Goal: Task Accomplishment & Management: Manage account settings

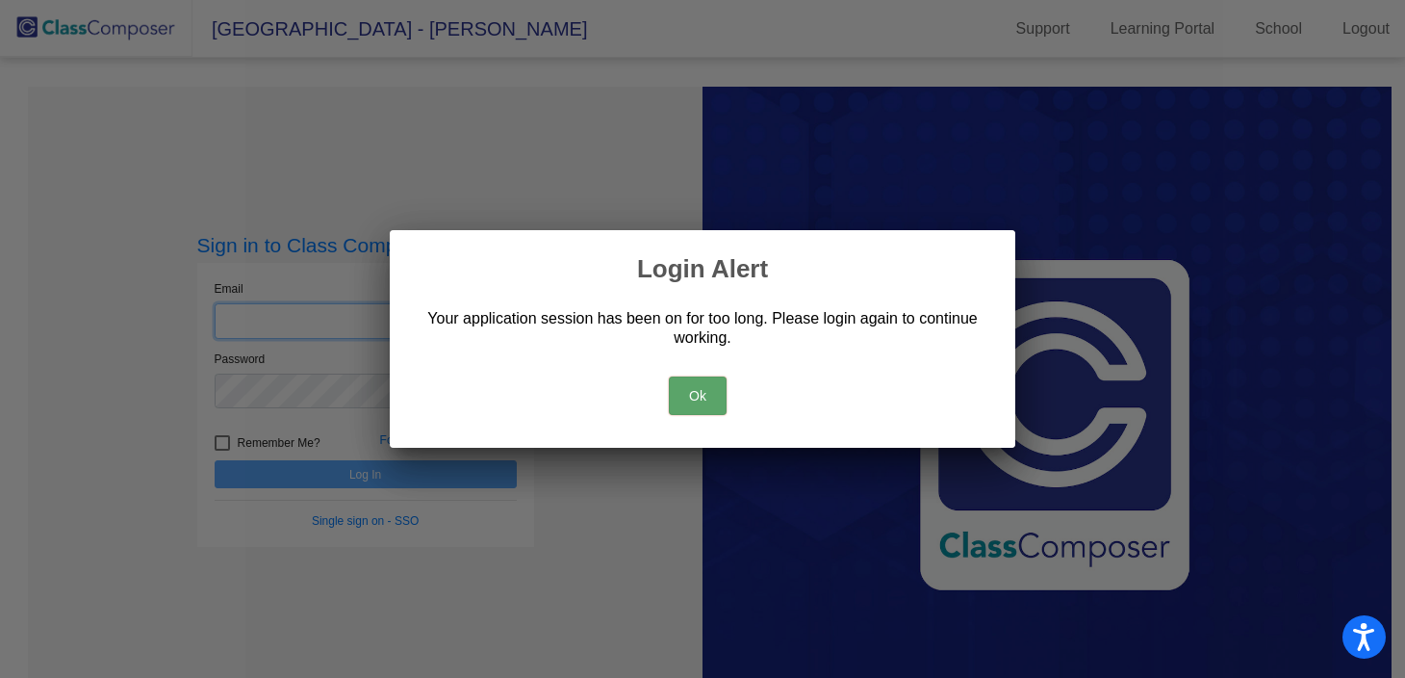
type input "[EMAIL_ADDRESS][DOMAIN_NAME]"
click at [694, 382] on button "Ok" at bounding box center [698, 395] width 58 height 39
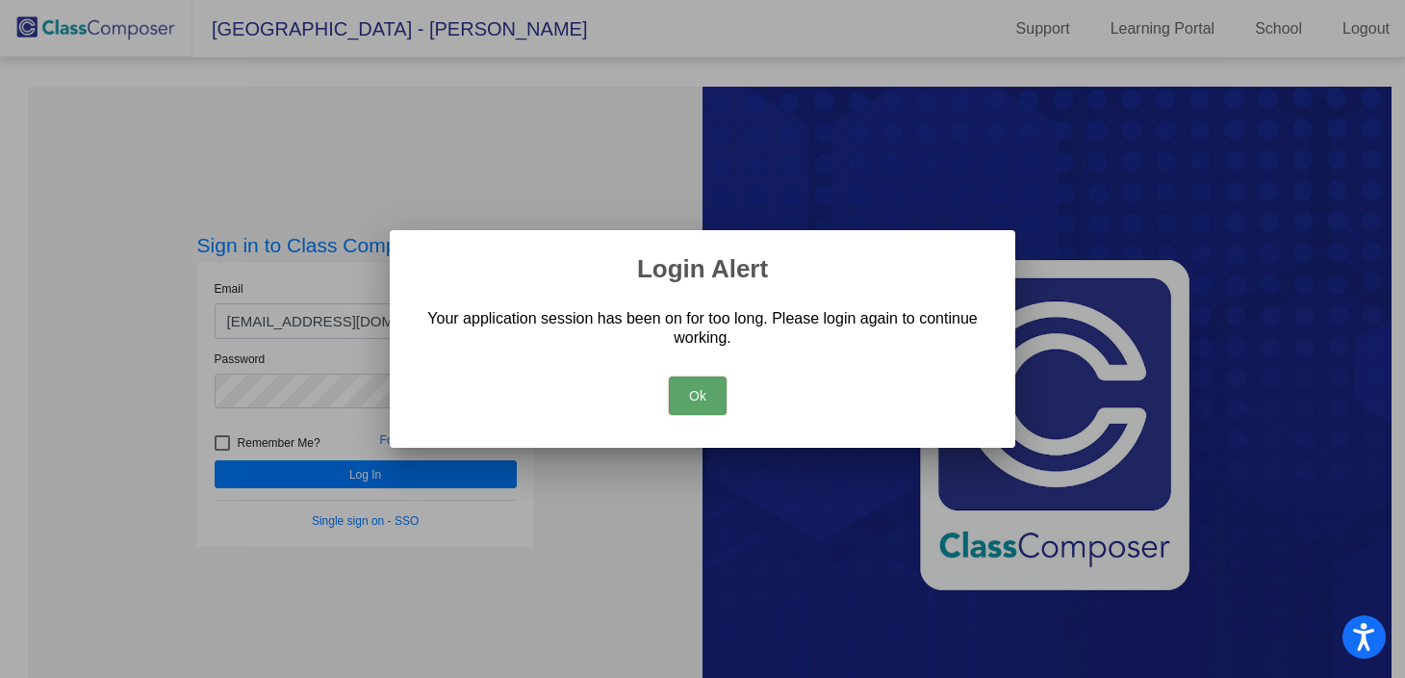
click at [698, 399] on button "Ok" at bounding box center [698, 395] width 58 height 39
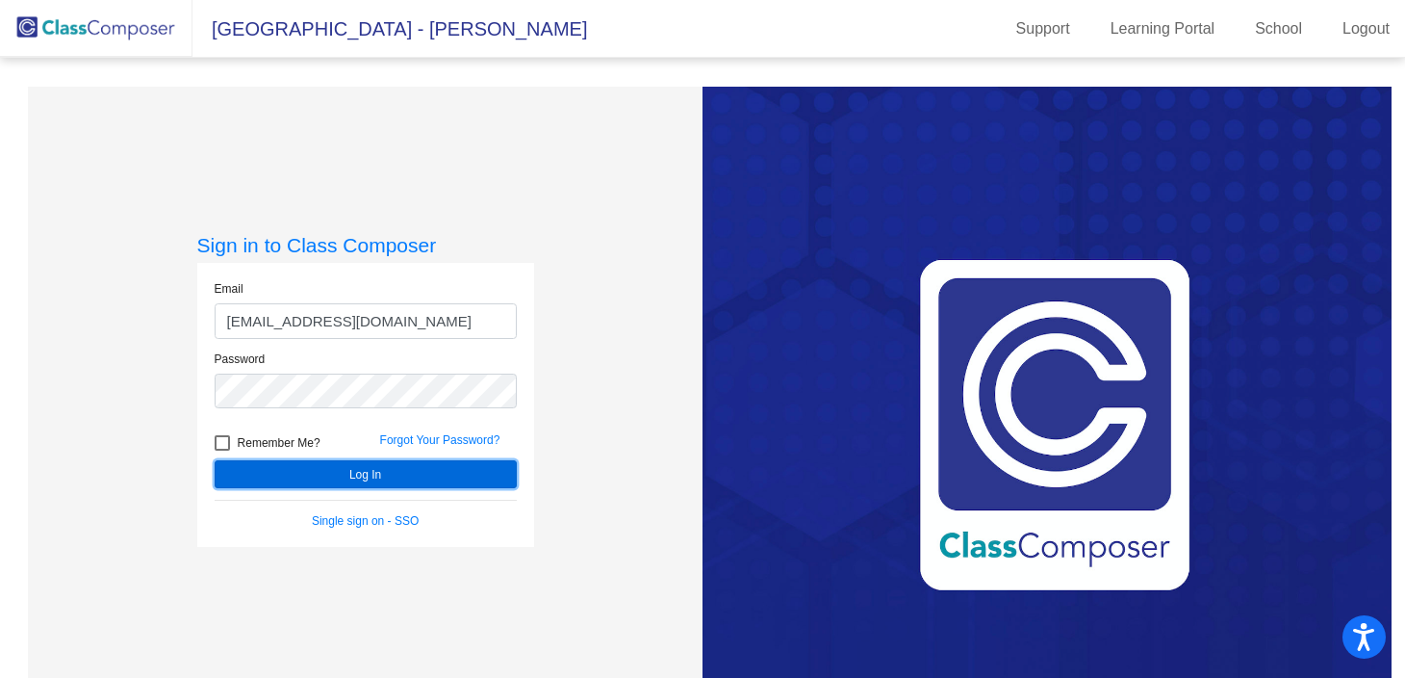
click at [352, 475] on button "Log In" at bounding box center [366, 474] width 302 height 28
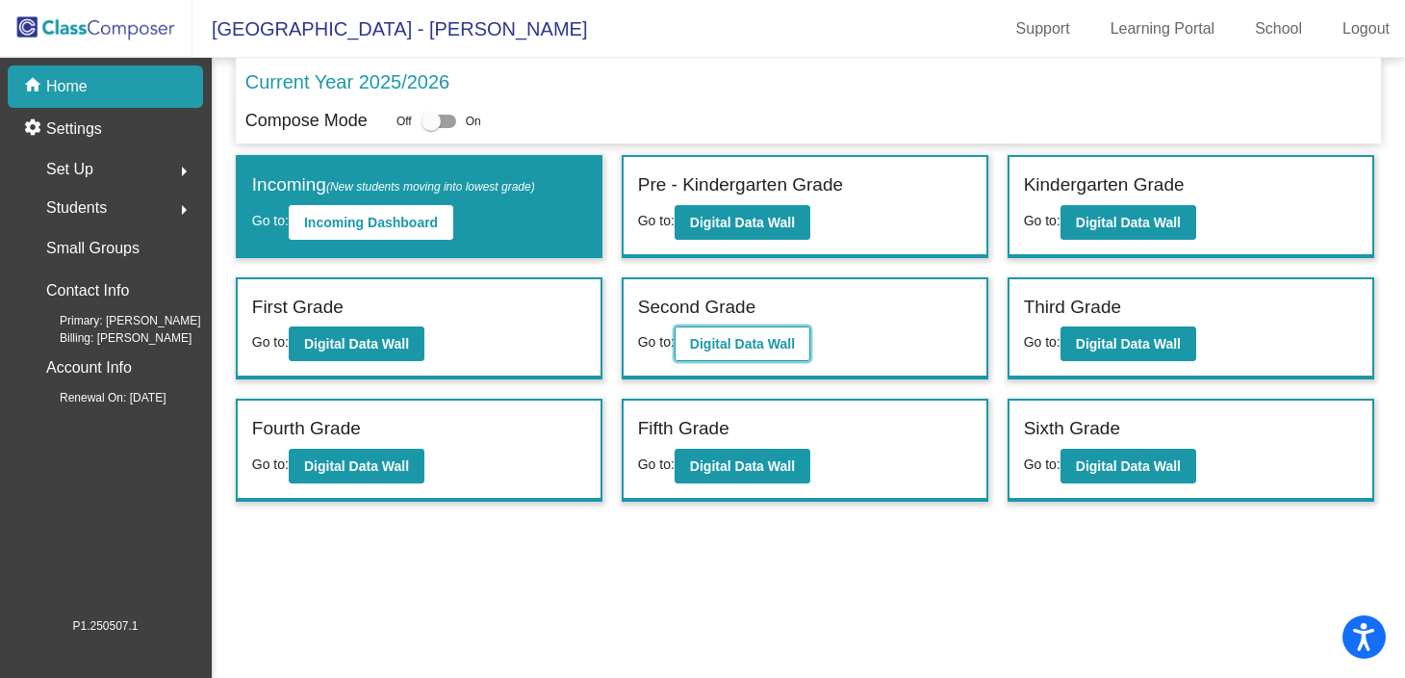
click at [725, 347] on b "Digital Data Wall" at bounding box center [742, 343] width 105 height 15
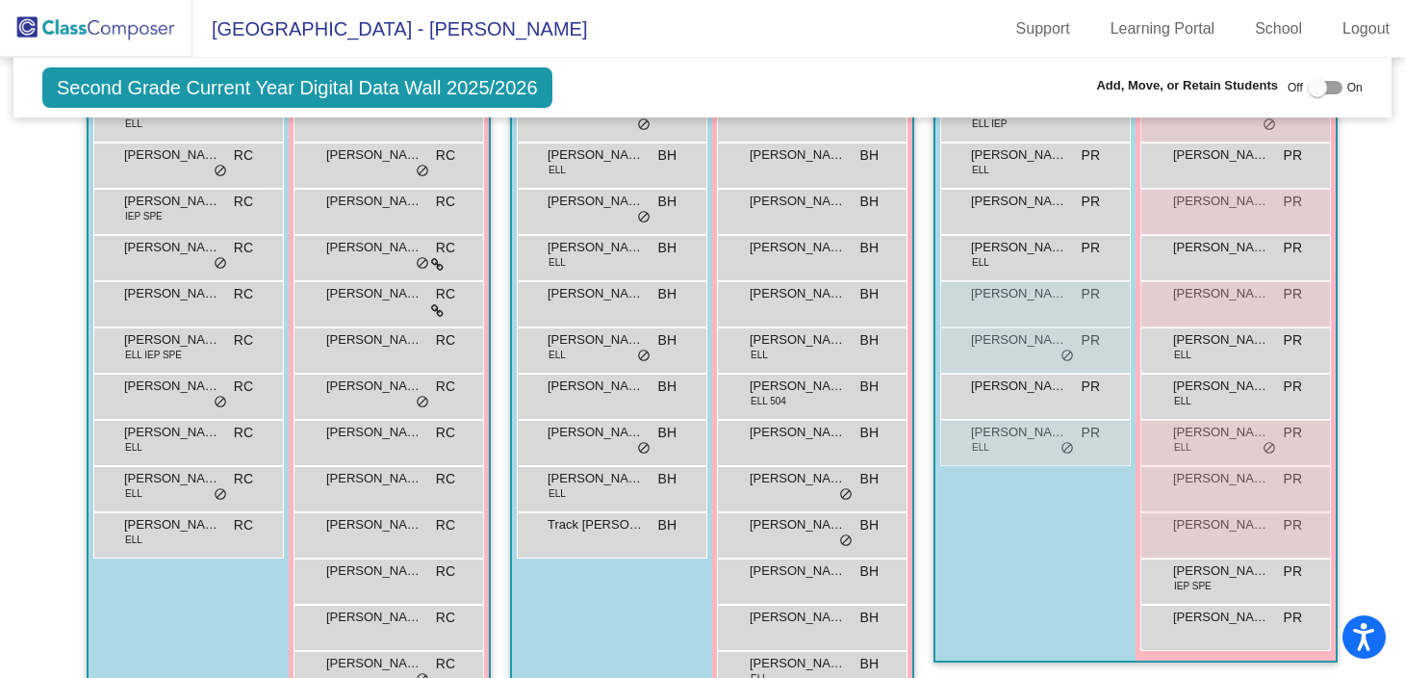
scroll to position [508, 0]
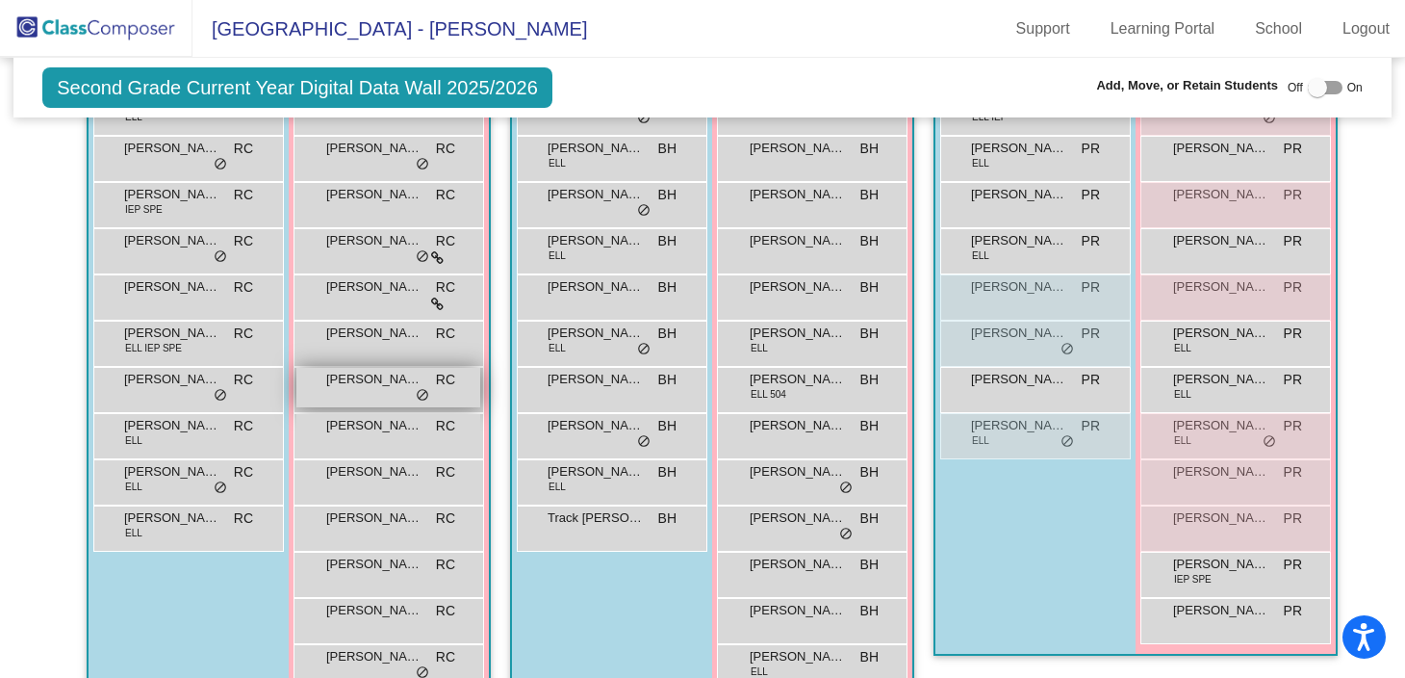
click at [357, 386] on span "[PERSON_NAME]" at bounding box center [374, 379] width 96 height 19
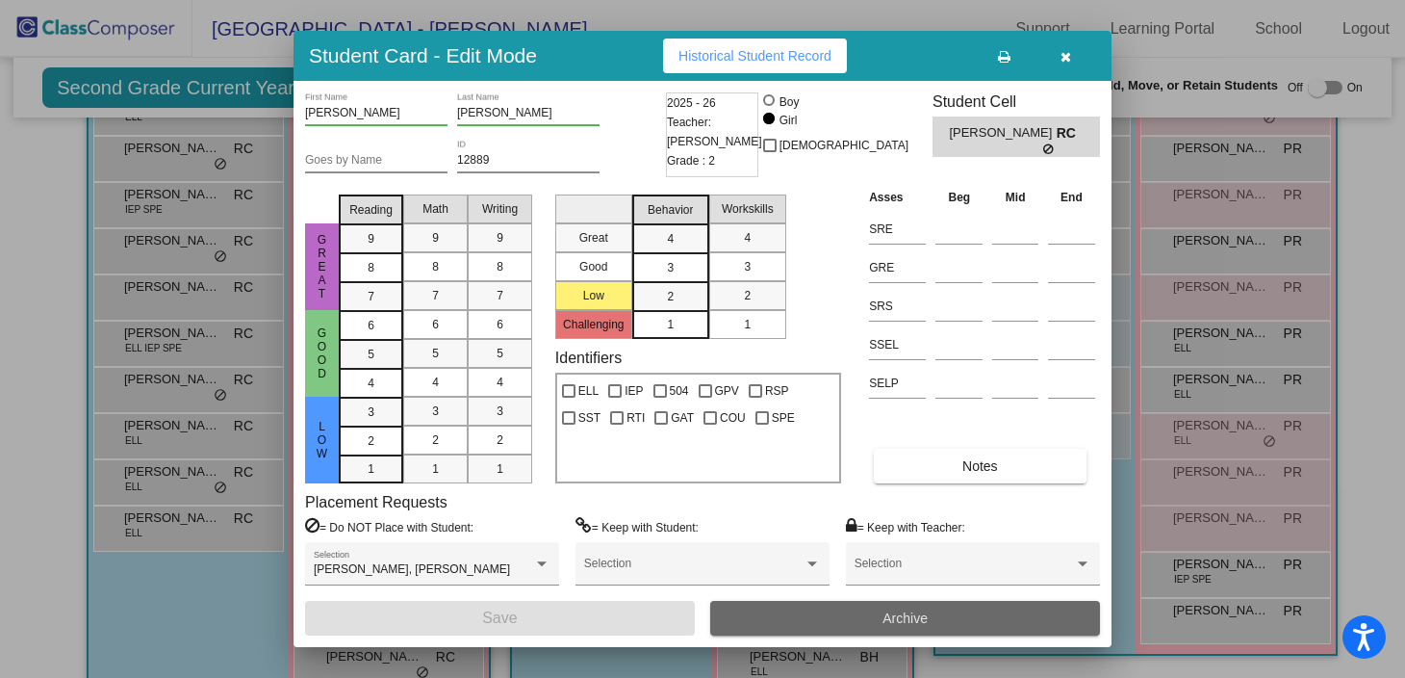
click at [861, 623] on button "Archive" at bounding box center [905, 618] width 390 height 35
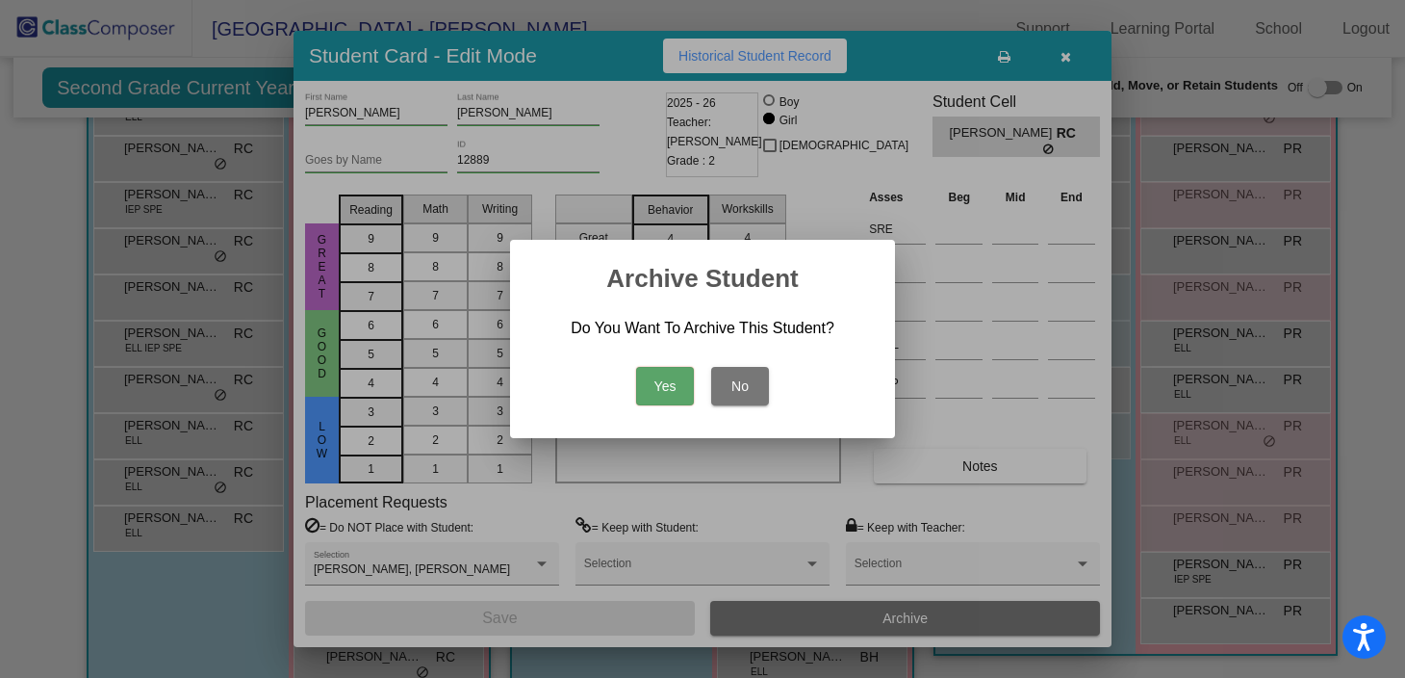
click at [657, 385] on button "Yes" at bounding box center [665, 386] width 58 height 39
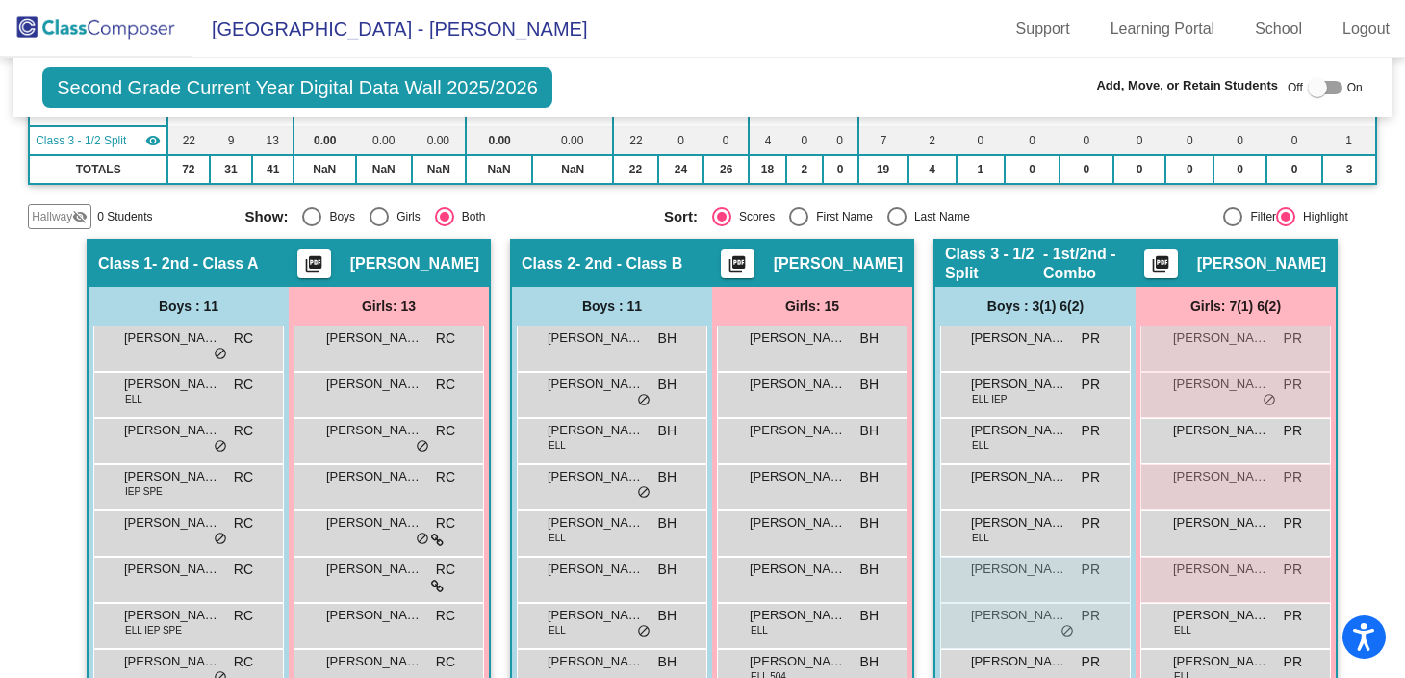
scroll to position [229, 0]
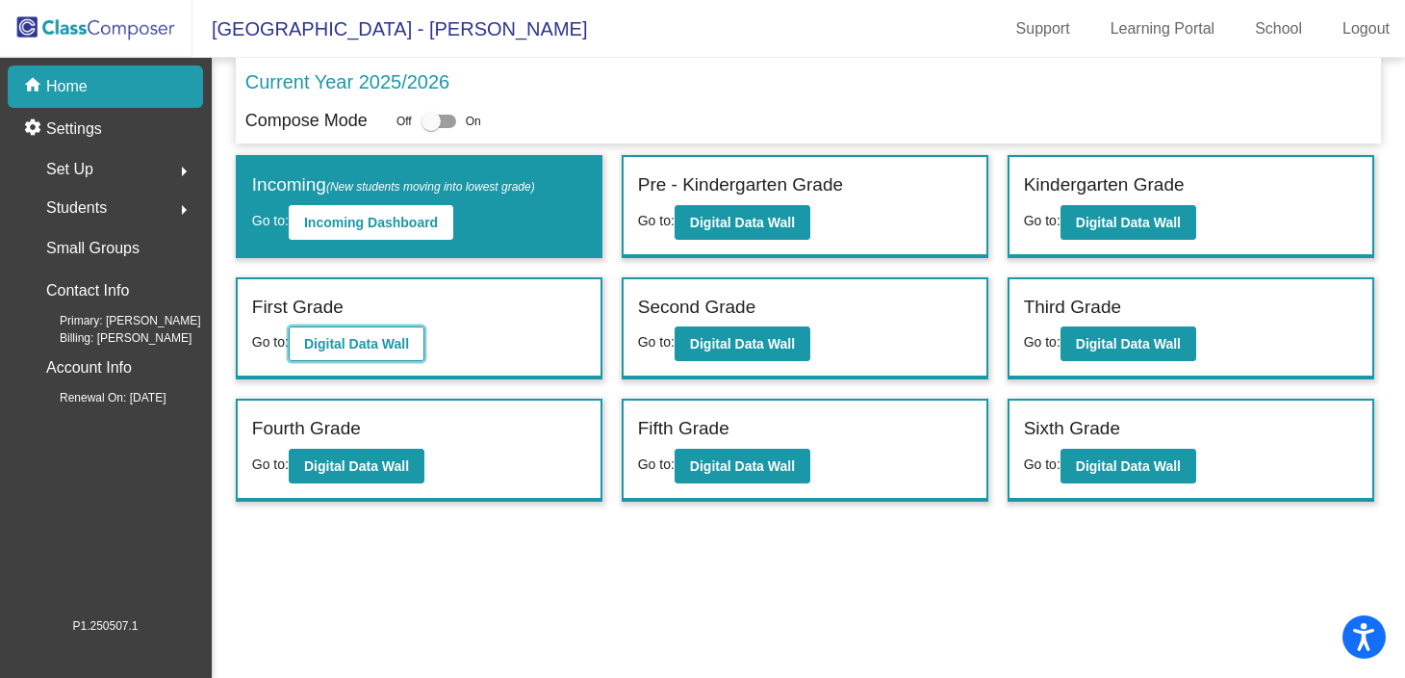
click at [386, 341] on b "Digital Data Wall" at bounding box center [356, 343] width 105 height 15
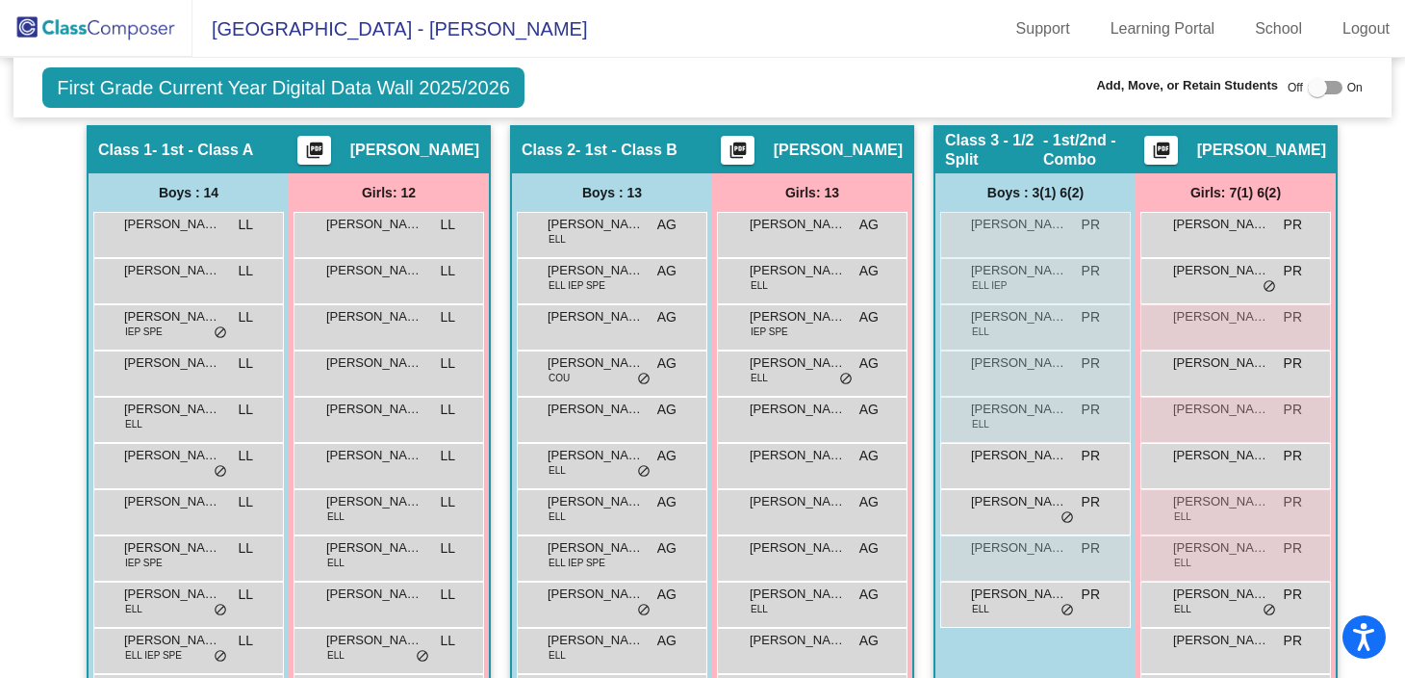
scroll to position [343, 0]
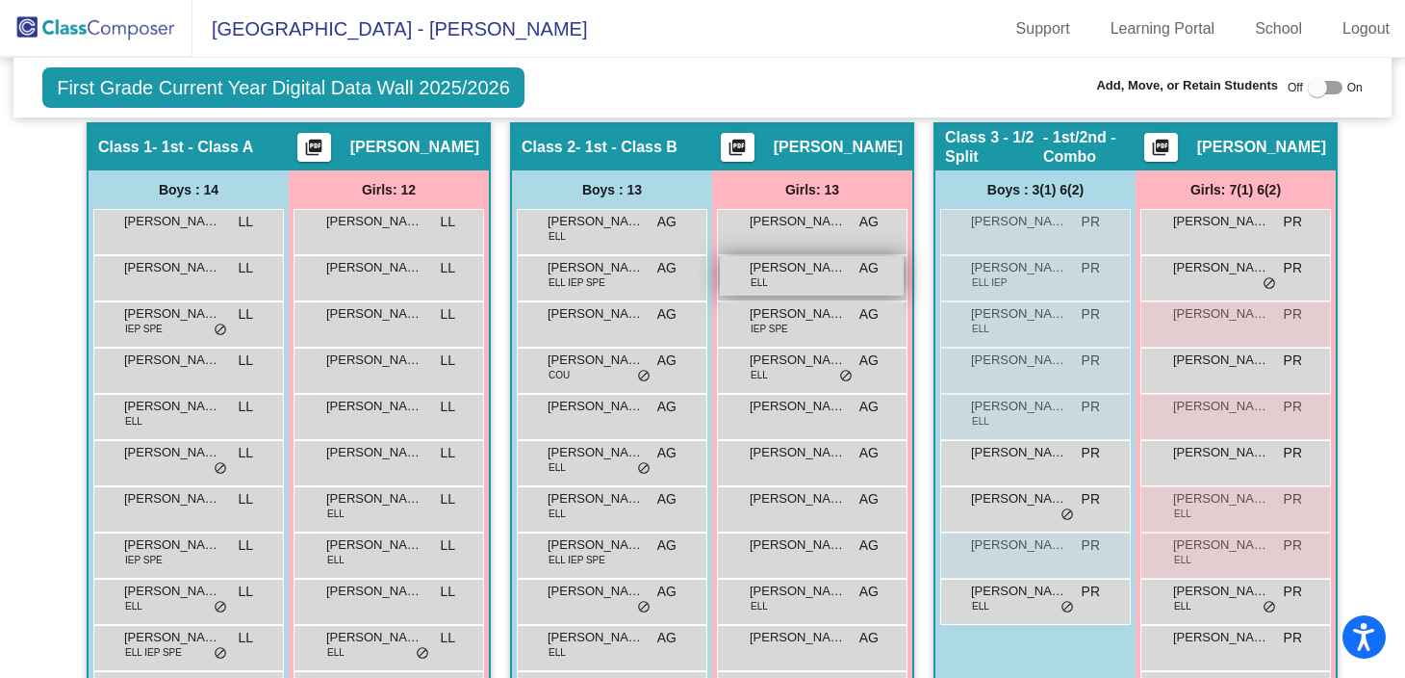
click at [772, 275] on span "[PERSON_NAME]" at bounding box center [798, 267] width 96 height 19
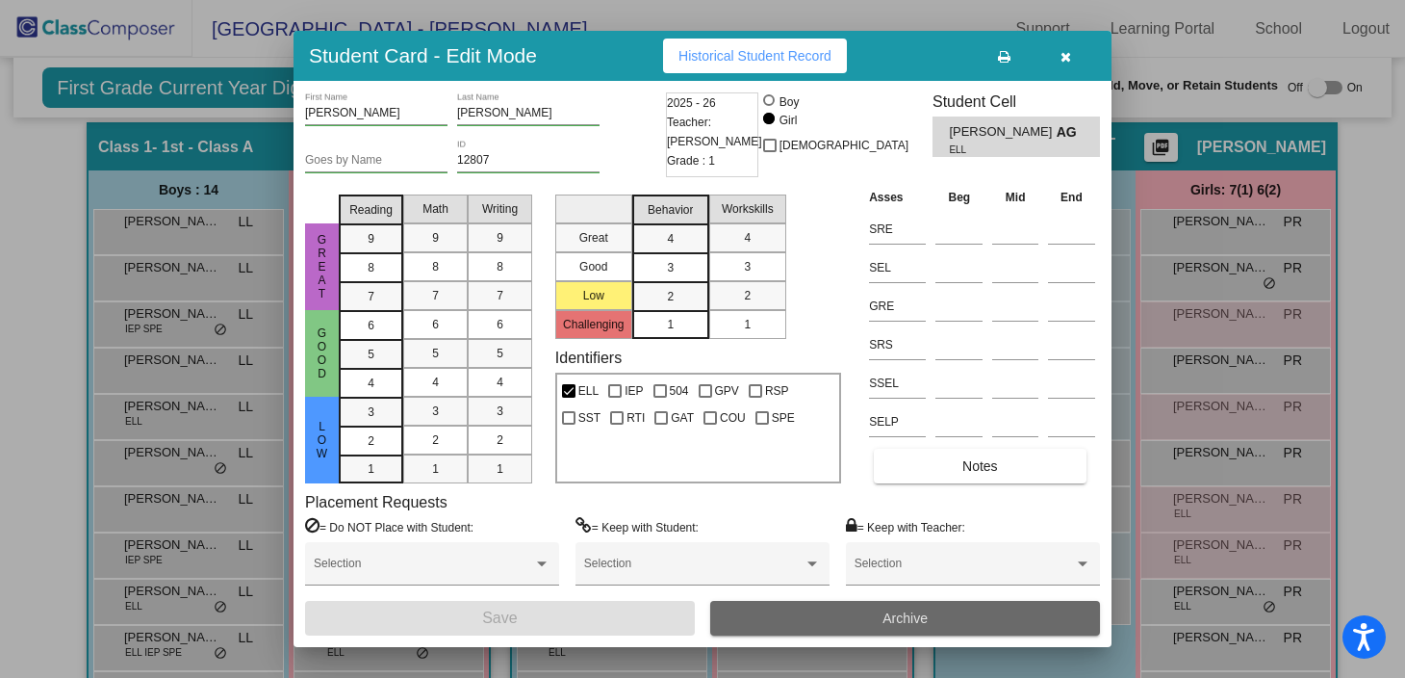
click at [833, 614] on button "Archive" at bounding box center [905, 618] width 390 height 35
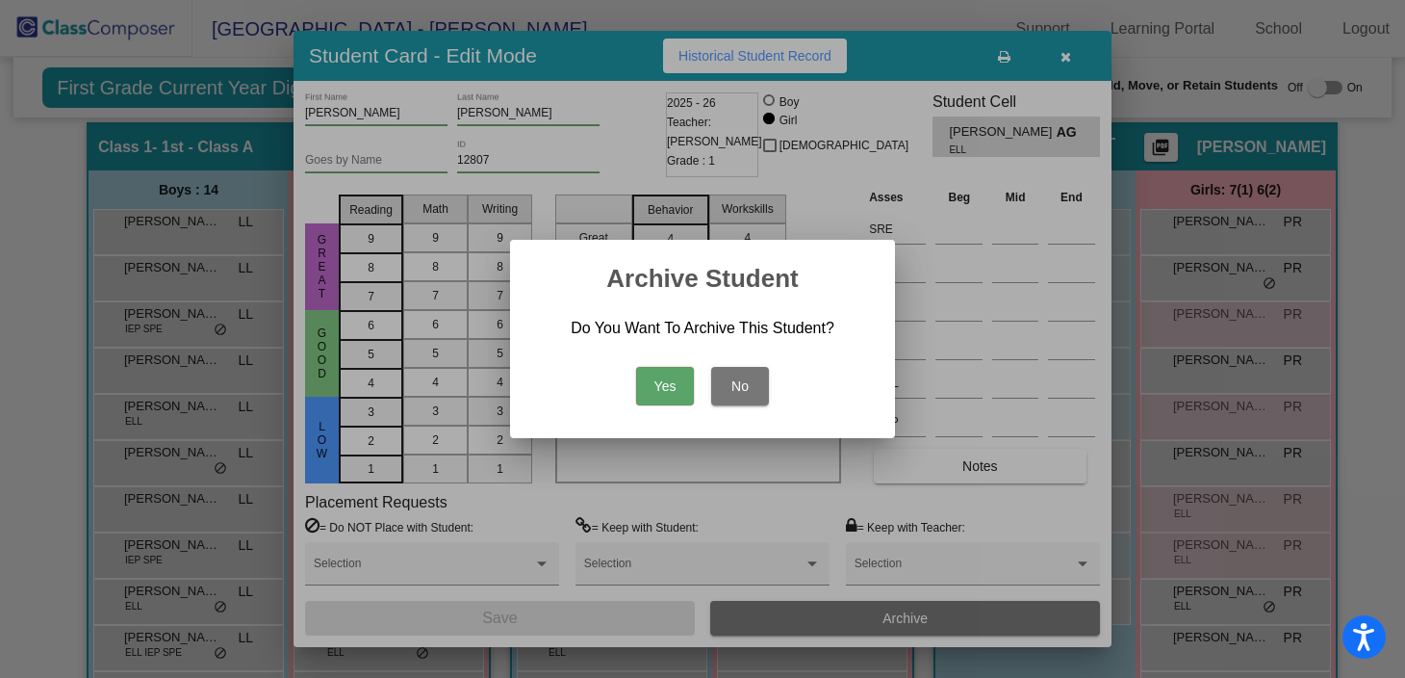
click at [650, 392] on button "Yes" at bounding box center [665, 386] width 58 height 39
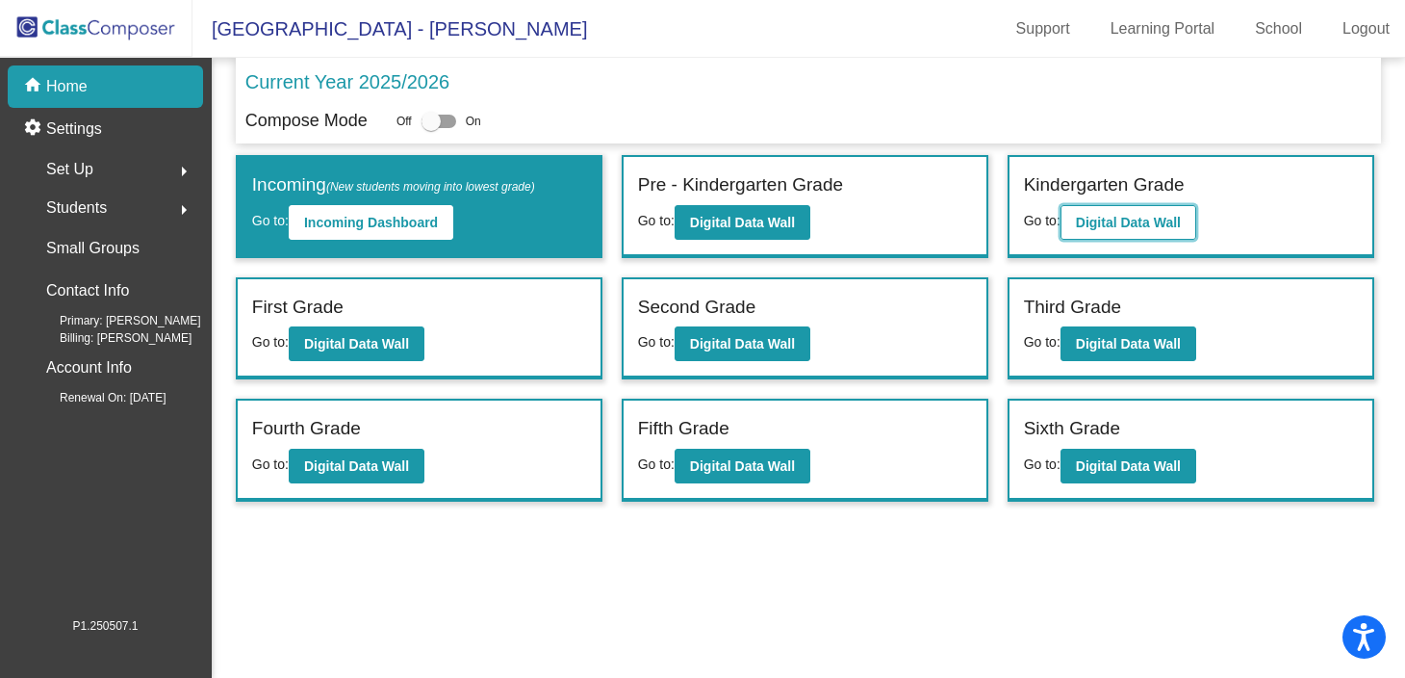
click at [1150, 229] on b "Digital Data Wall" at bounding box center [1128, 222] width 105 height 15
